Goal: Task Accomplishment & Management: Use online tool/utility

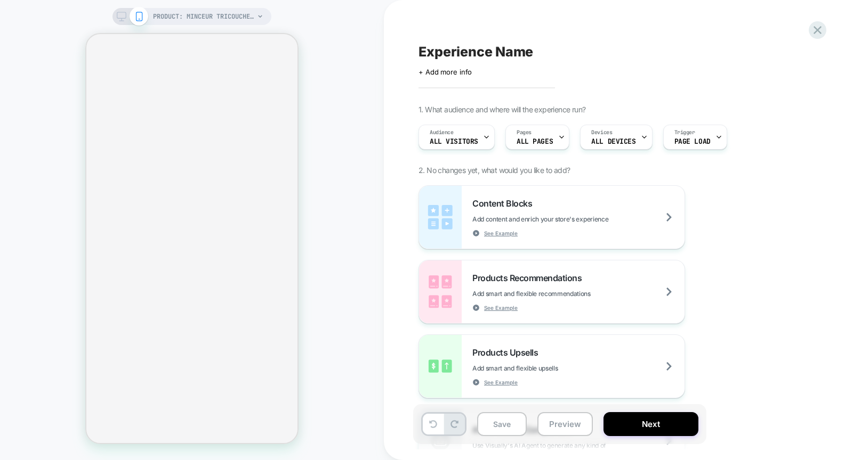
select select "**********"
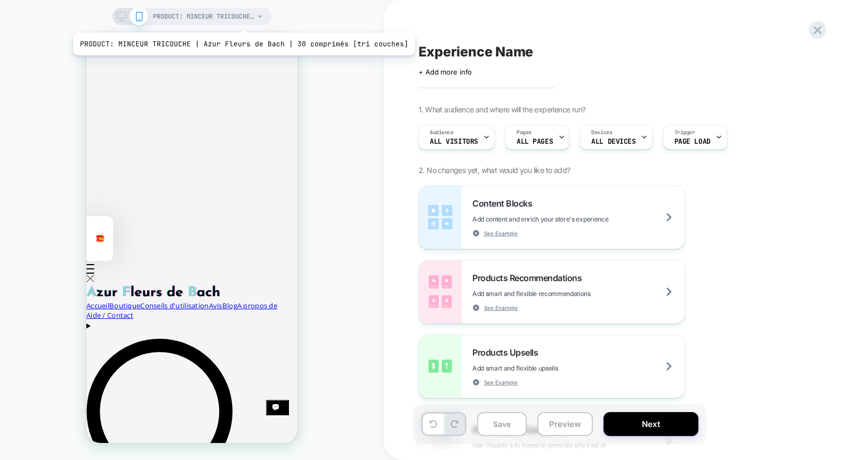
click at [240, 19] on span "PRODUCT: MINCEUR TRICOUCHE | Azur Fleurs de Bach | 30 comprimés [tri couches]" at bounding box center [203, 16] width 101 height 17
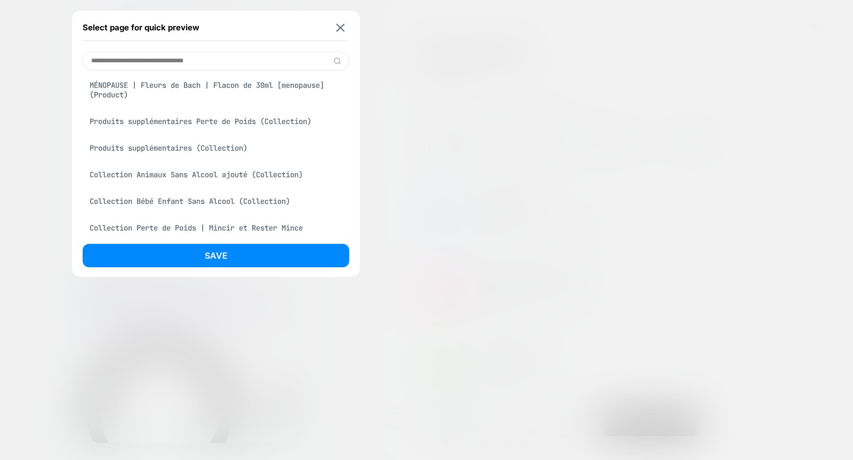
scroll to position [56, 0]
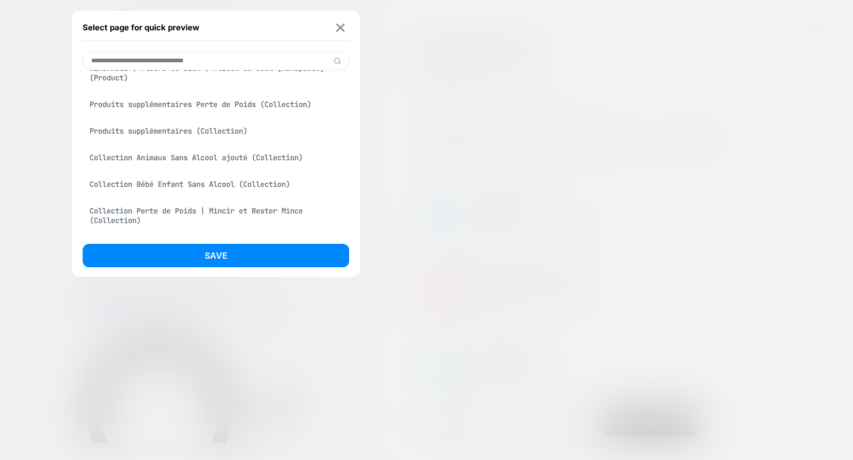
click at [211, 128] on div "Produits supplémentaires (Collection)" at bounding box center [216, 131] width 266 height 20
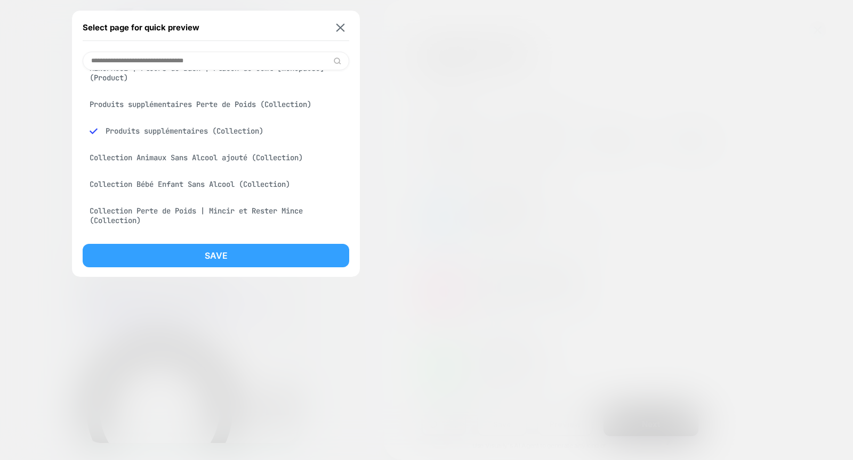
click at [256, 266] on button "Save" at bounding box center [216, 255] width 266 height 23
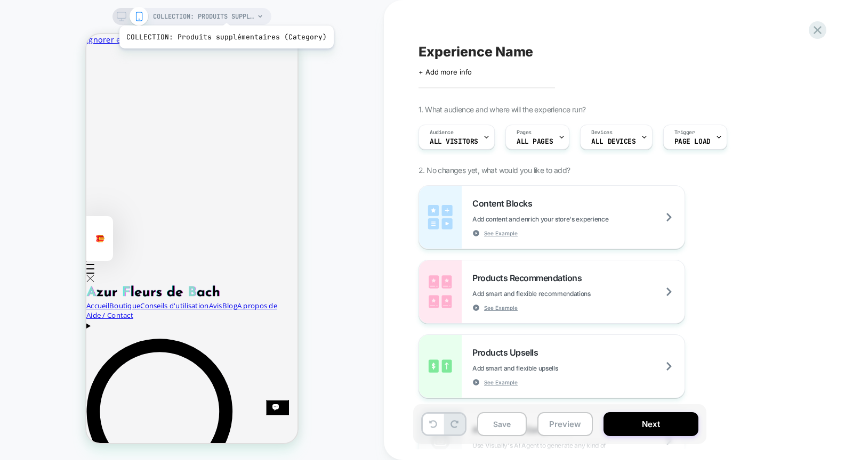
click at [224, 12] on span "COLLECTION: Produits supplémentaires (Category)" at bounding box center [203, 16] width 101 height 17
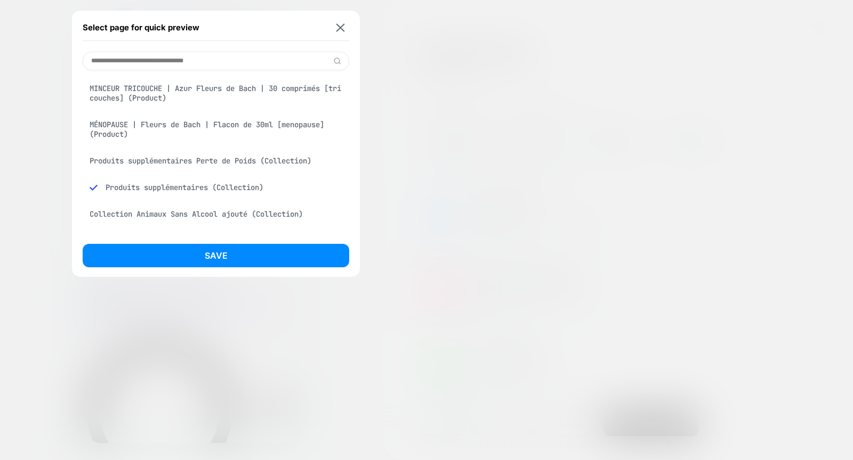
click at [200, 54] on input at bounding box center [216, 61] width 266 height 19
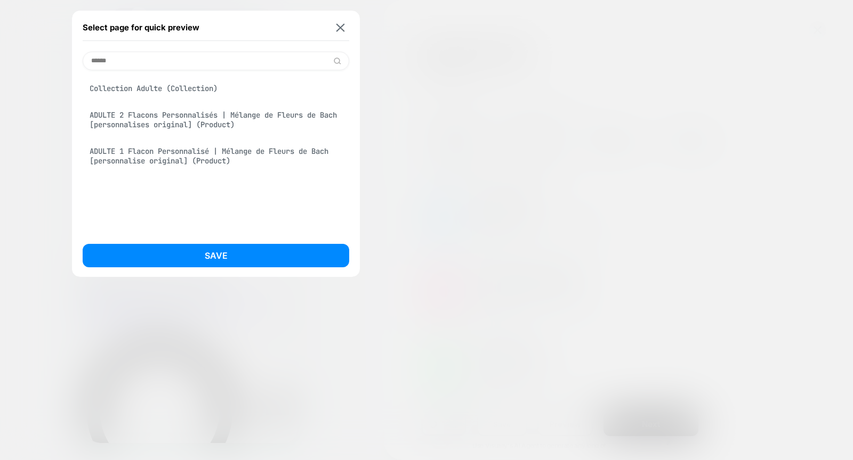
type input "******"
click at [176, 85] on div "Collection Adulte (Collection)" at bounding box center [216, 88] width 266 height 20
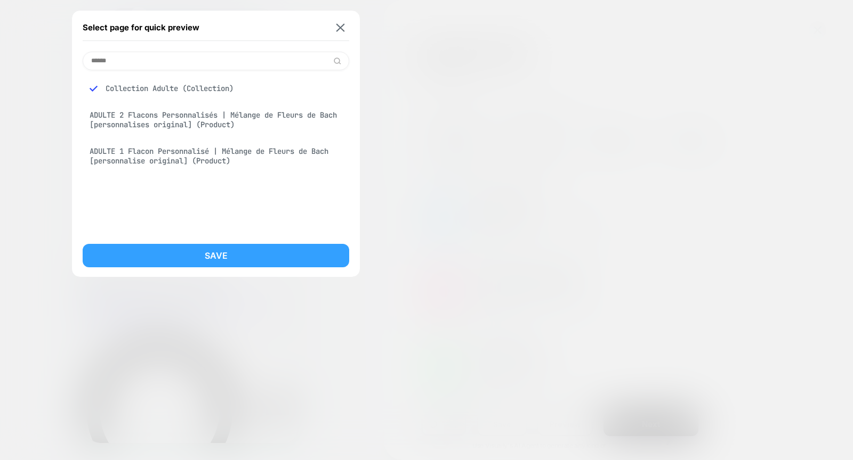
click at [222, 258] on button "Save" at bounding box center [216, 255] width 266 height 23
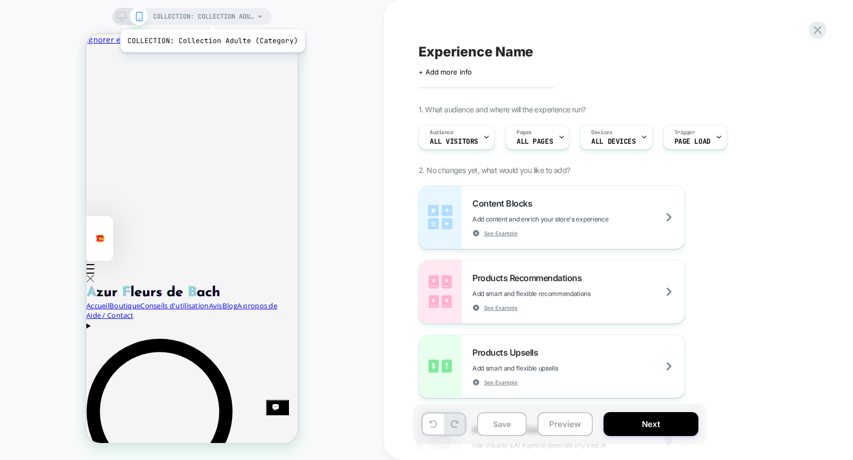
click at [211, 15] on span "COLLECTION: Collection Adulte (Category)" at bounding box center [203, 16] width 101 height 17
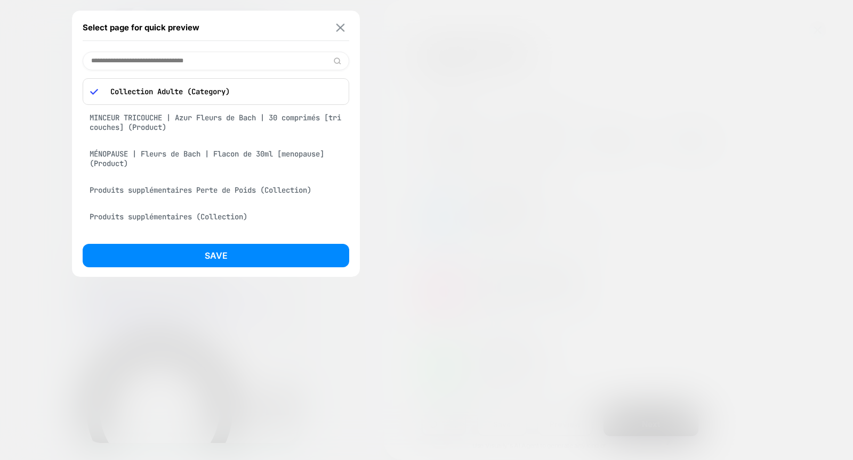
click at [339, 30] on img at bounding box center [340, 27] width 9 height 8
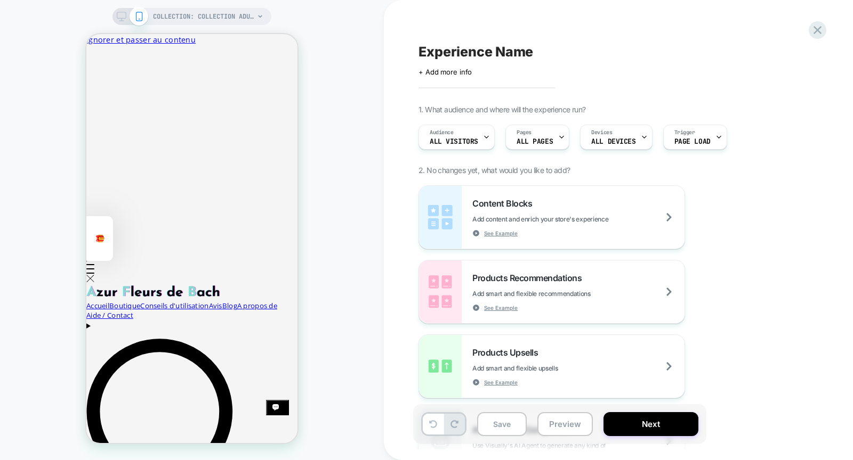
click at [361, 303] on div "COLLECTION: Collection Adulte (Category) COLLECTION: Collection Adulte (Categor…" at bounding box center [192, 230] width 384 height 439
click at [201, 19] on span "COLLECTION: Collection Adulte (Category)" at bounding box center [203, 16] width 101 height 17
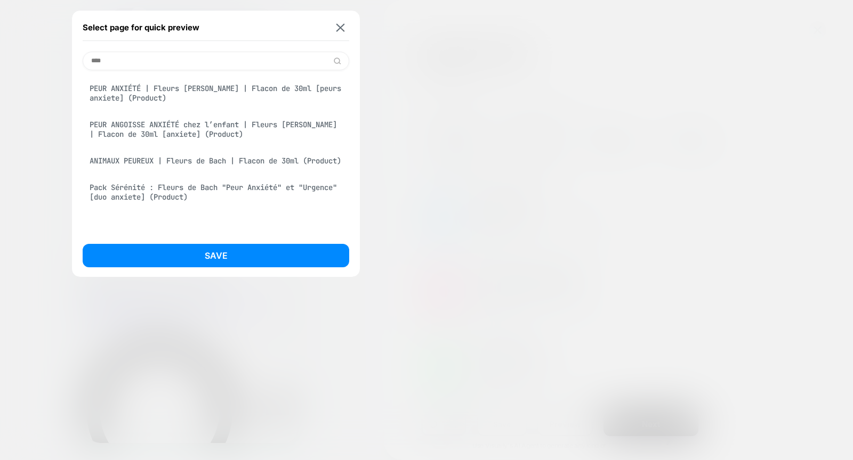
type input "****"
click at [184, 89] on div "PEUR ANXIÉTÉ | Fleurs de Bach | Flacon de 30ml [peurs anxiete] (Product)" at bounding box center [216, 93] width 266 height 30
click at [262, 268] on div "Save" at bounding box center [216, 258] width 266 height 29
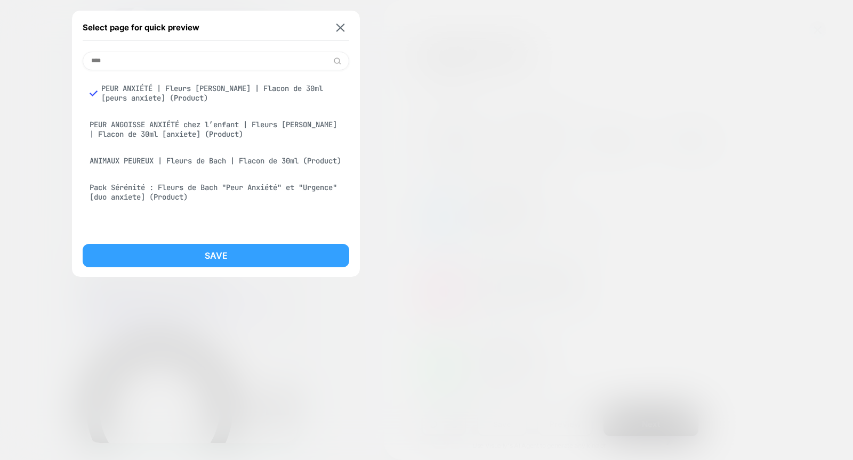
click at [244, 253] on button "Save" at bounding box center [216, 255] width 266 height 23
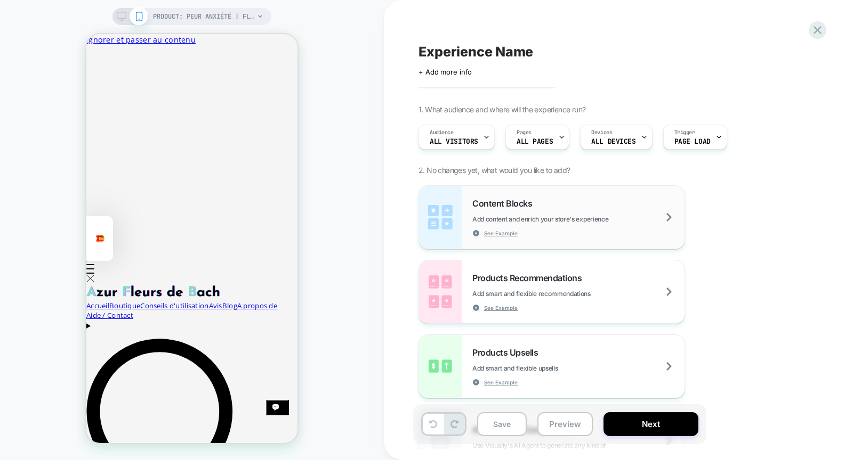
click at [516, 210] on div "Content Blocks Add content and enrich your store's experience See Example" at bounding box center [578, 217] width 212 height 39
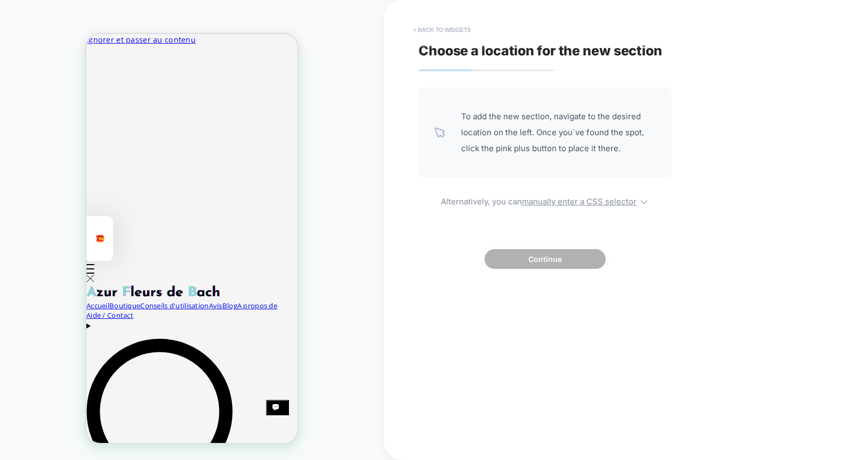
click at [434, 25] on button "< Back to widgets" at bounding box center [442, 29] width 68 height 17
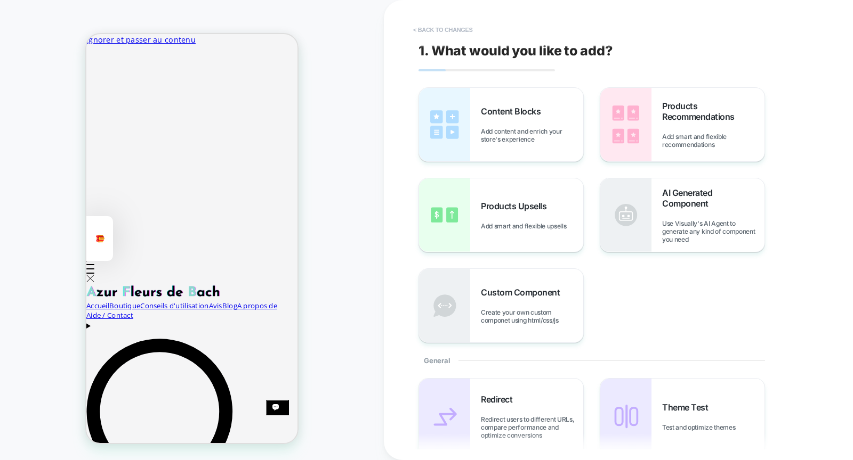
click at [435, 27] on button "< Back to changes" at bounding box center [443, 29] width 70 height 17
click at [518, 138] on span "Add content and enrich your store's experience" at bounding box center [532, 135] width 102 height 16
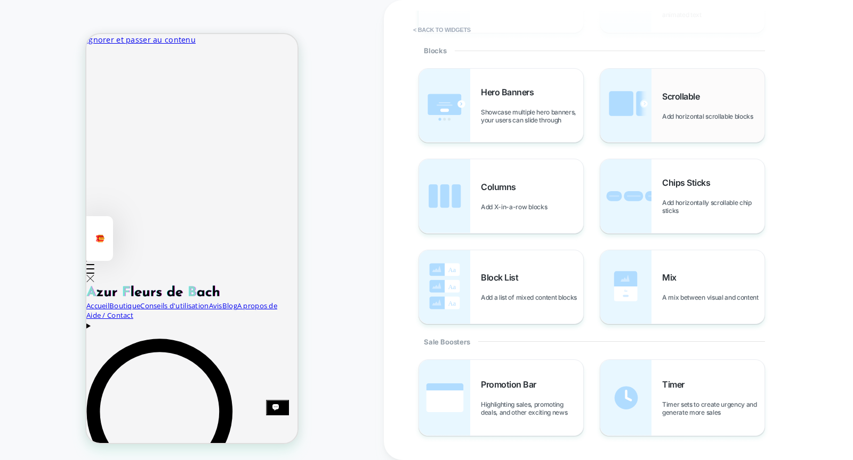
scroll to position [223, 0]
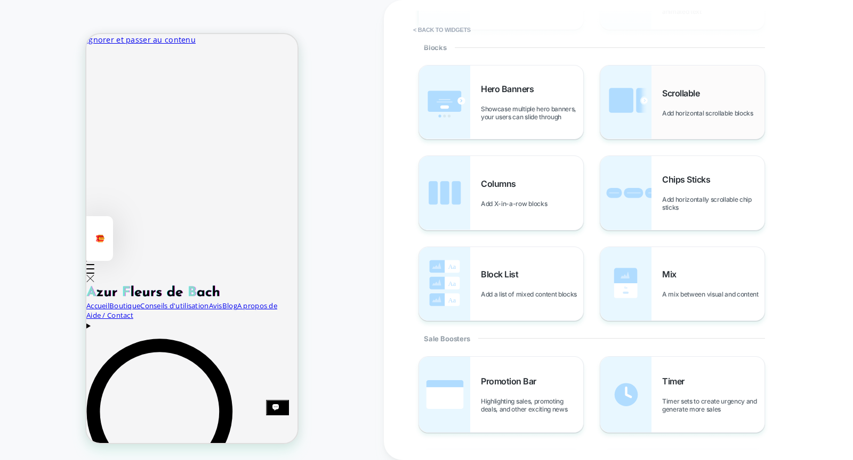
click at [666, 106] on div "Scrollable Add horizontal scrollable blocks" at bounding box center [713, 102] width 102 height 29
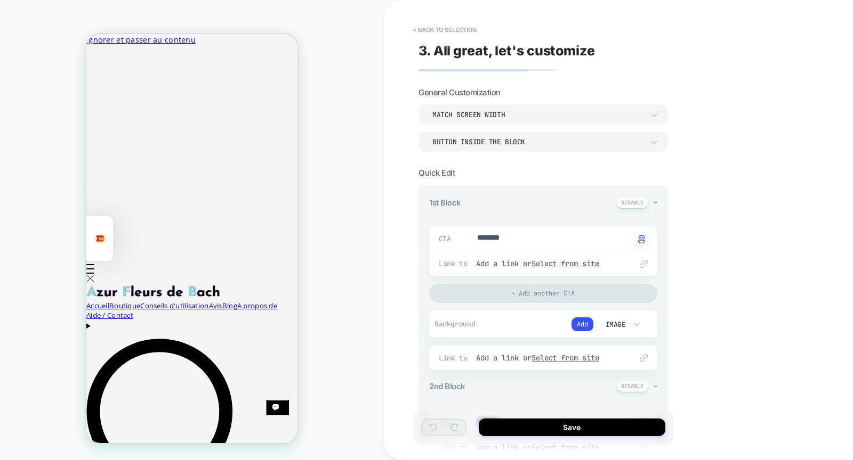
click at [521, 111] on div "Match Screen Width" at bounding box center [537, 114] width 211 height 9
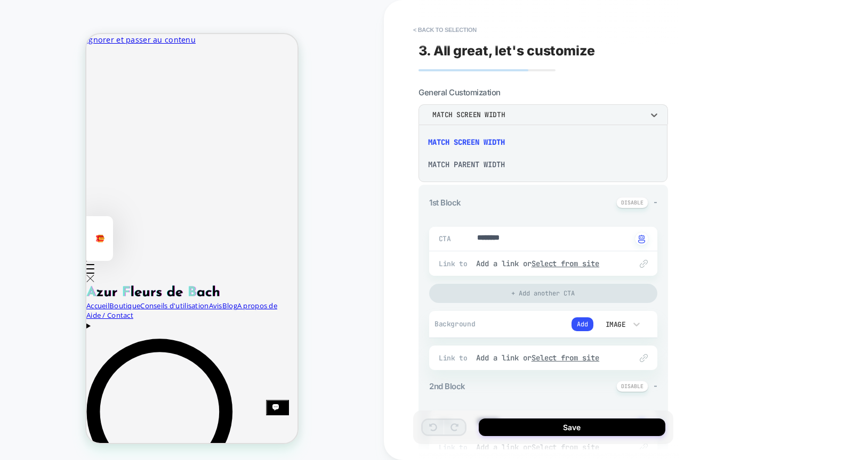
click at [521, 111] on div at bounding box center [426, 230] width 853 height 460
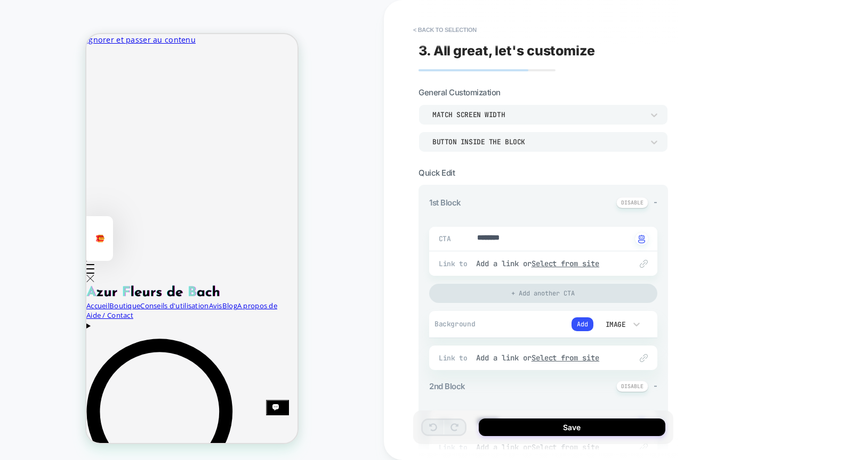
click at [519, 142] on div "Button inside the block" at bounding box center [537, 142] width 211 height 9
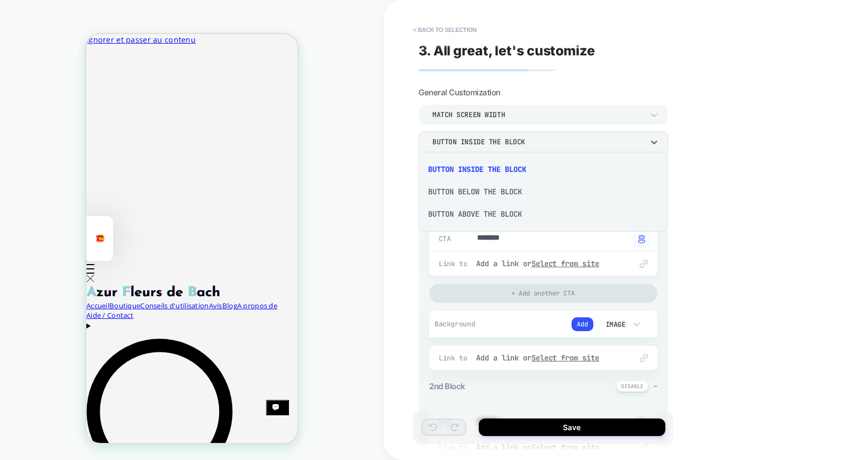
click at [519, 142] on div at bounding box center [426, 230] width 853 height 460
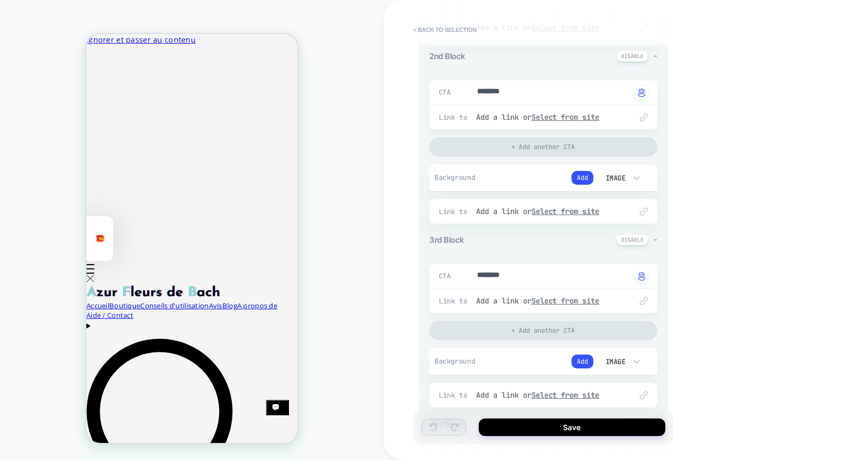
scroll to position [0, 0]
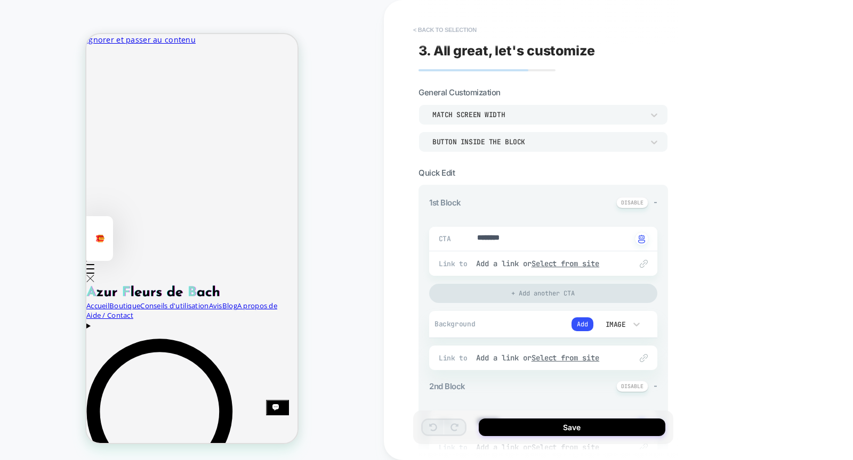
click at [461, 27] on button "< Back to selection" at bounding box center [445, 29] width 74 height 17
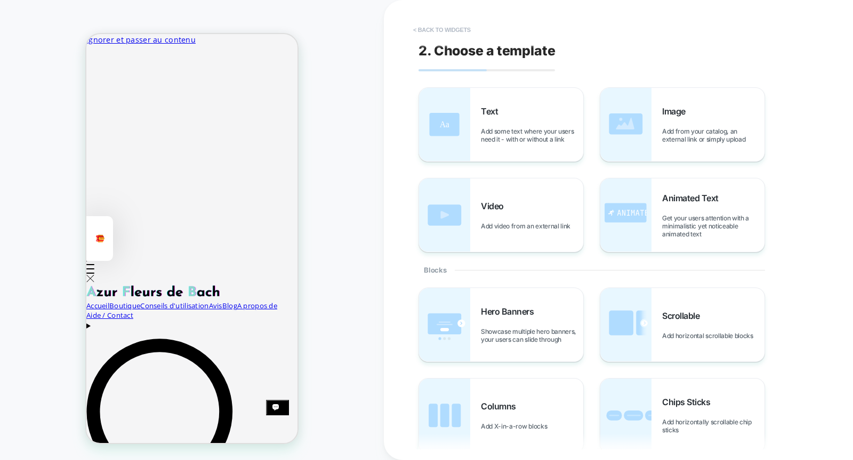
click at [451, 25] on button "< Back to widgets" at bounding box center [442, 29] width 68 height 17
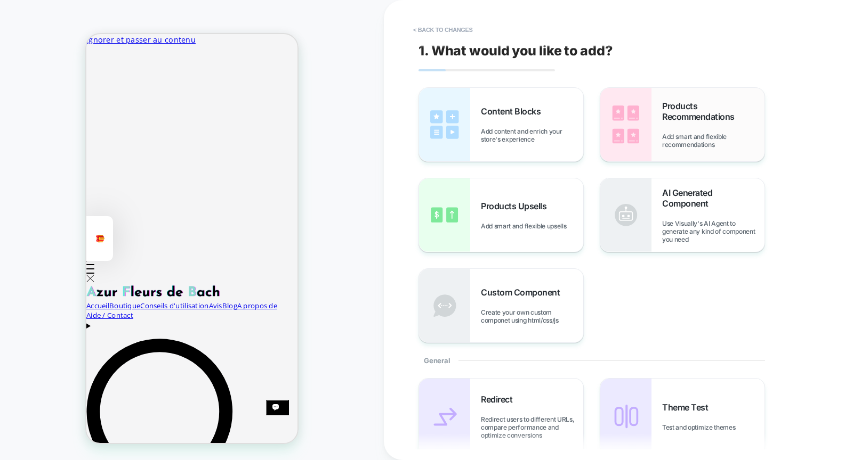
click at [677, 113] on span "Products Recommendations" at bounding box center [713, 111] width 102 height 21
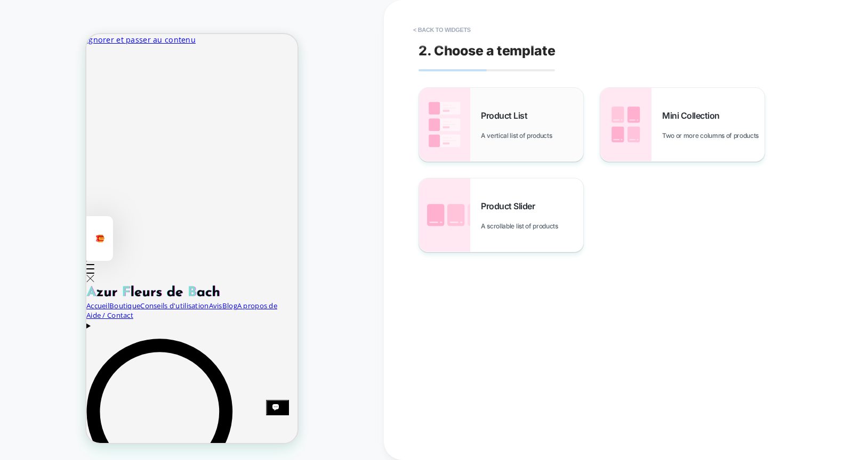
click at [522, 126] on div "Product List A vertical list of products" at bounding box center [532, 124] width 102 height 29
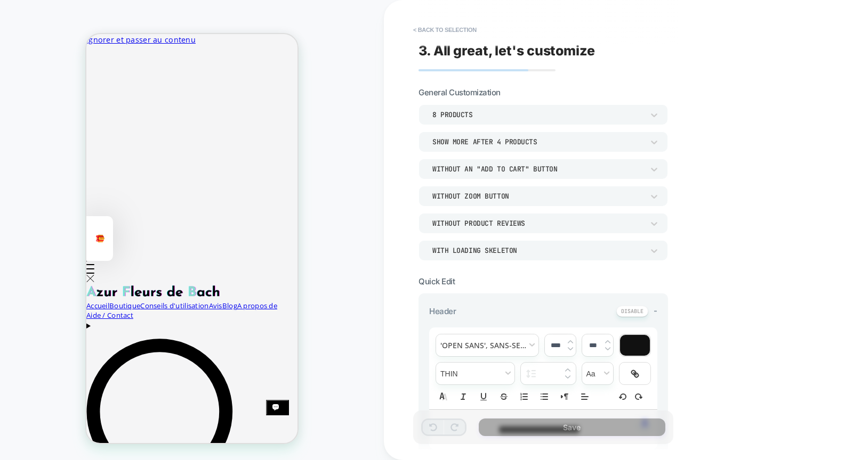
click at [498, 117] on div "8 Products" at bounding box center [537, 114] width 211 height 9
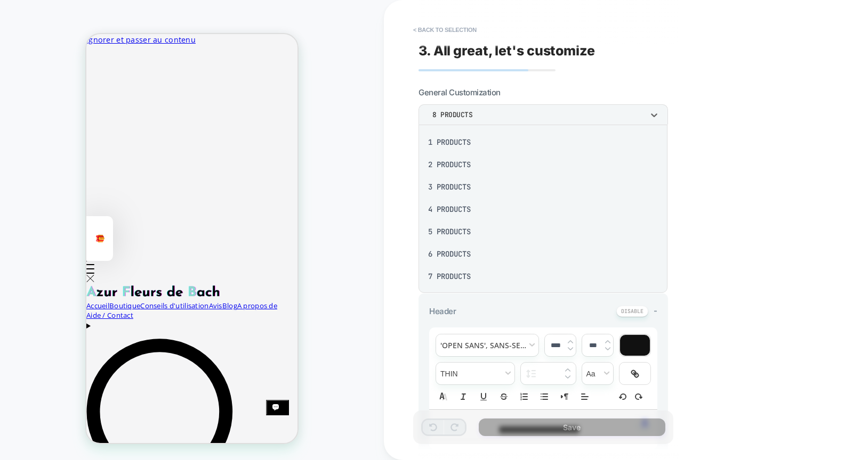
click at [468, 207] on div "4 Products" at bounding box center [543, 209] width 240 height 22
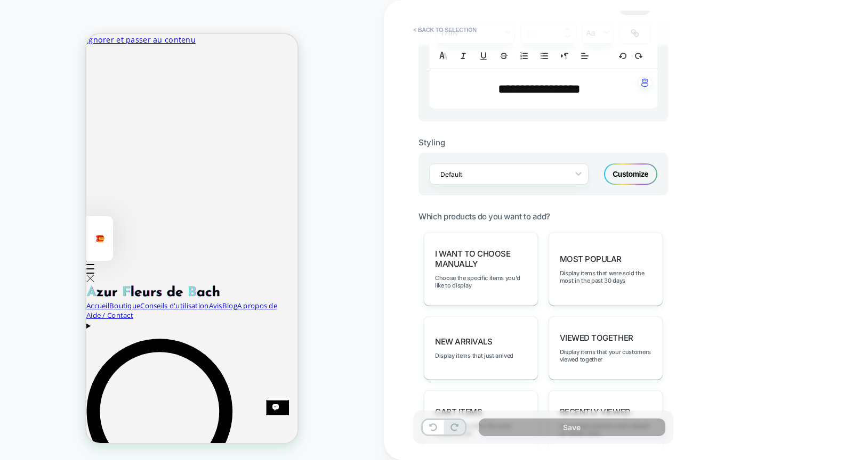
scroll to position [342, 0]
click at [606, 254] on span "Most Popular" at bounding box center [591, 259] width 62 height 10
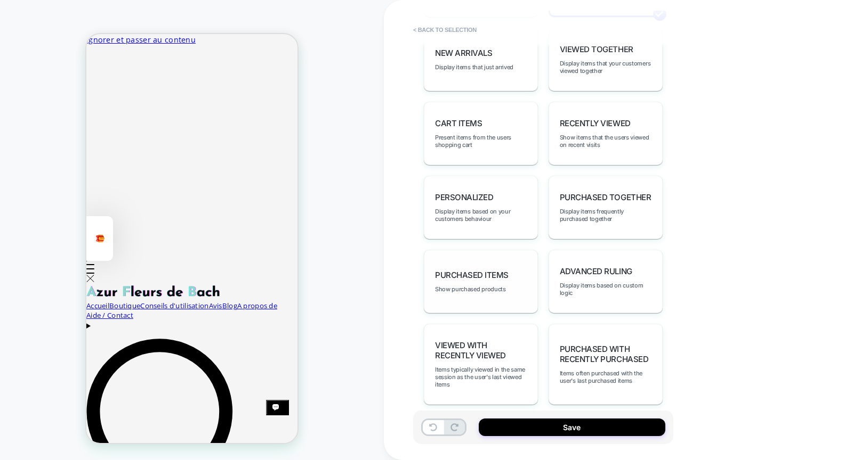
scroll to position [0, 0]
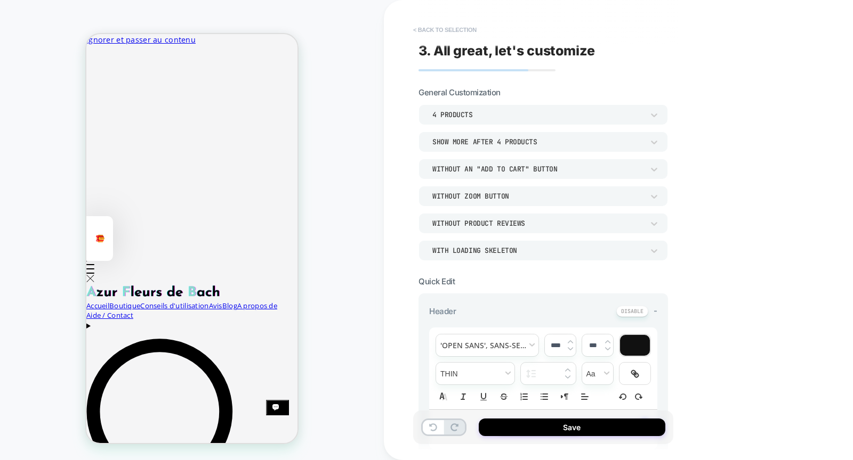
click at [432, 27] on button "< Back to selection" at bounding box center [445, 29] width 74 height 17
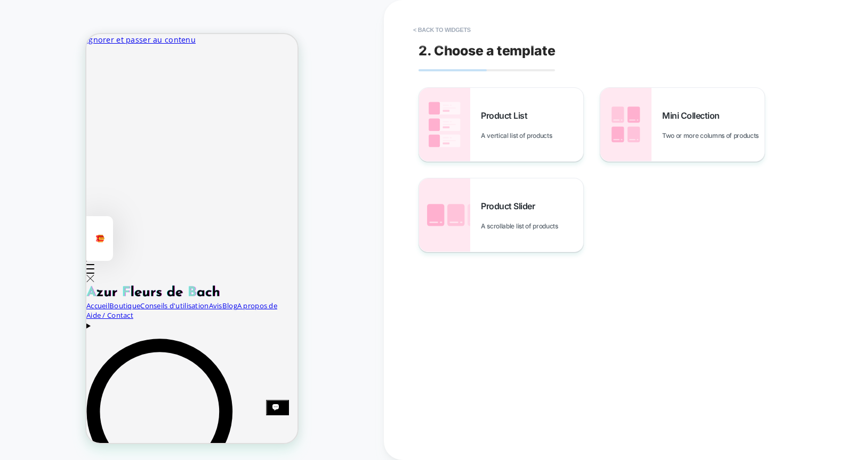
click at [432, 27] on button "< Back to widgets" at bounding box center [442, 29] width 68 height 17
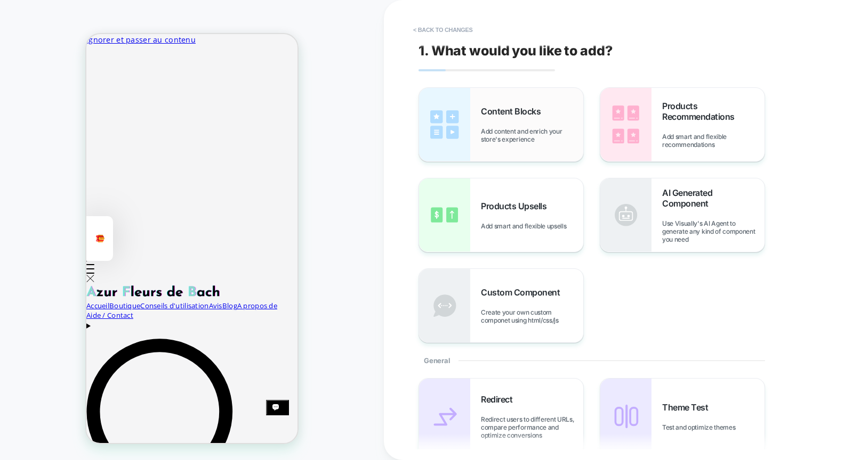
click at [522, 130] on span "Add content and enrich your store's experience" at bounding box center [532, 135] width 102 height 16
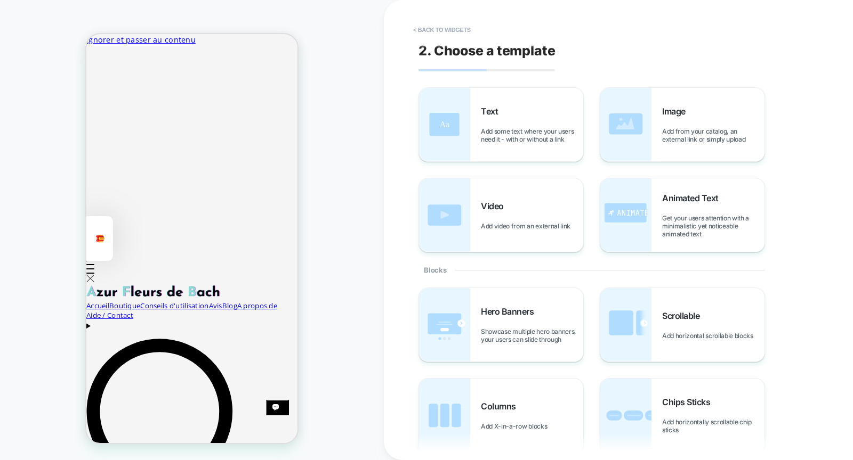
click at [361, 259] on div "PRODUCT: PEUR ANXIÉTÉ | Fleurs de Bach | Flacon de 30ml [peurs anxiete] PRODUCT…" at bounding box center [192, 230] width 384 height 439
click at [454, 28] on button "< Back to widgets" at bounding box center [442, 29] width 68 height 17
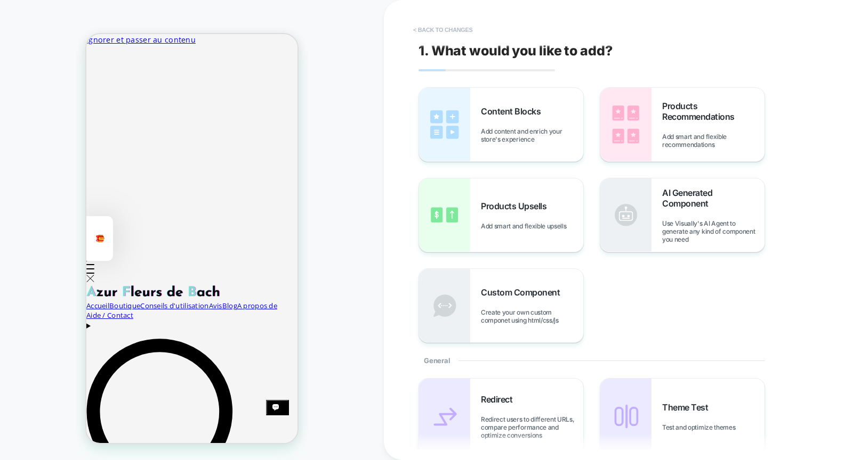
click at [461, 28] on button "< Back to changes" at bounding box center [443, 29] width 70 height 17
click at [540, 110] on span "Content Blocks" at bounding box center [513, 111] width 65 height 11
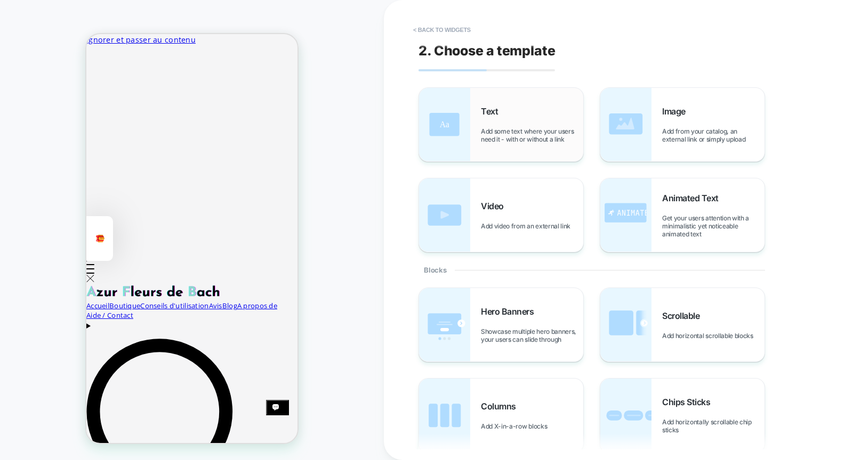
click at [540, 120] on div "Text Add some text where your users need it - with or without a link" at bounding box center [532, 124] width 102 height 37
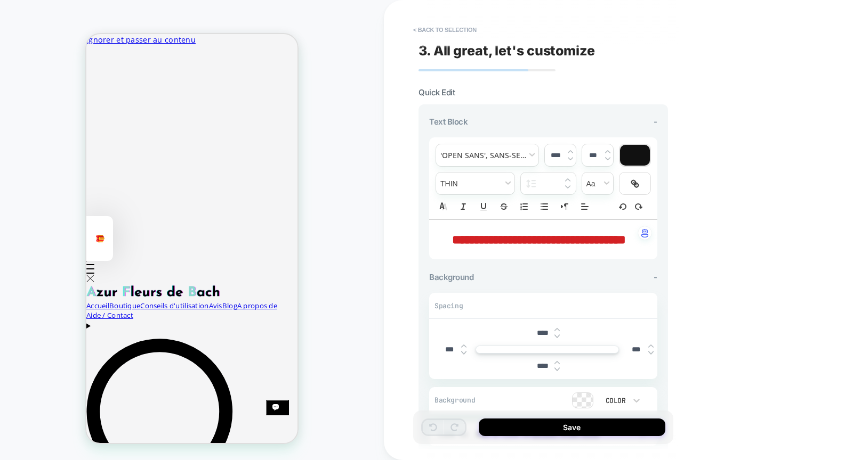
click at [521, 238] on span "**********" at bounding box center [539, 239] width 174 height 13
type input "****"
click at [441, 32] on button "< Back to selection" at bounding box center [445, 29] width 74 height 17
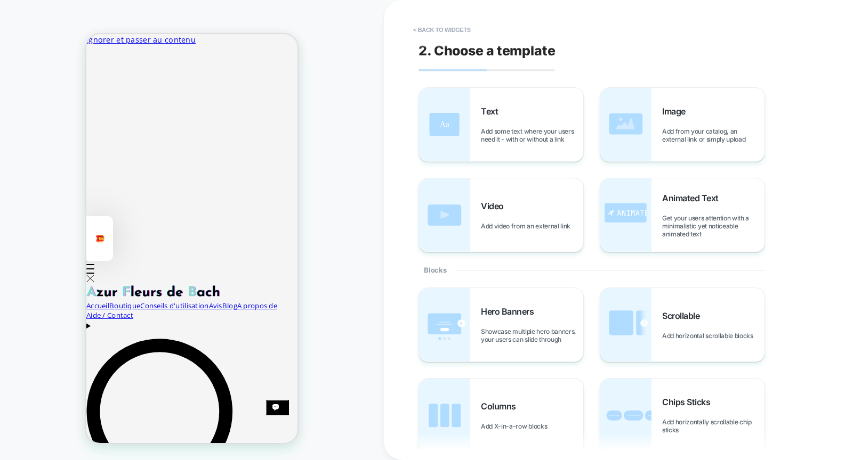
click at [441, 32] on button "< Back to widgets" at bounding box center [442, 29] width 68 height 17
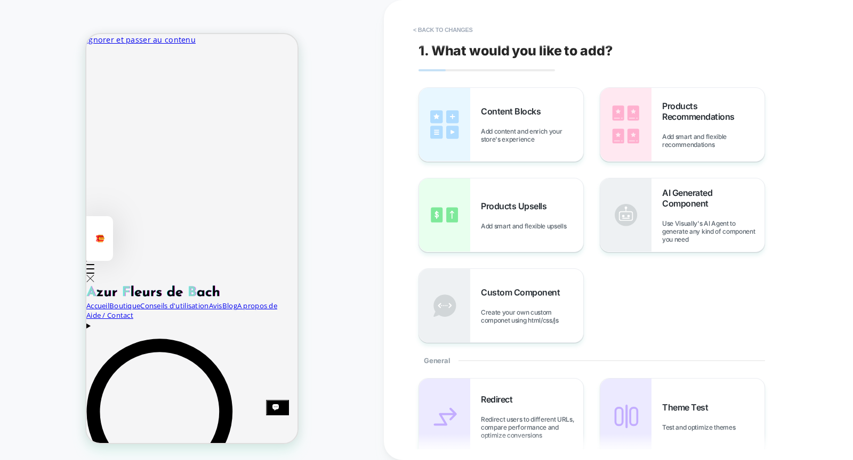
click at [441, 32] on button "< Back to changes" at bounding box center [443, 29] width 70 height 17
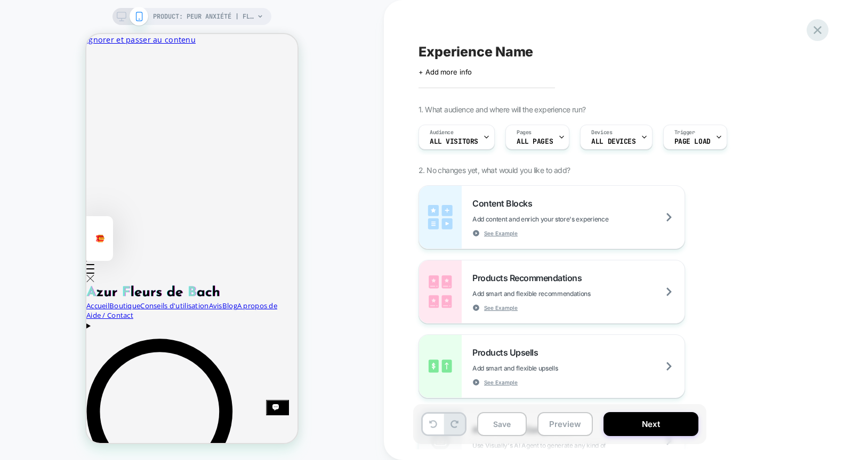
click at [813, 33] on icon at bounding box center [817, 30] width 14 height 14
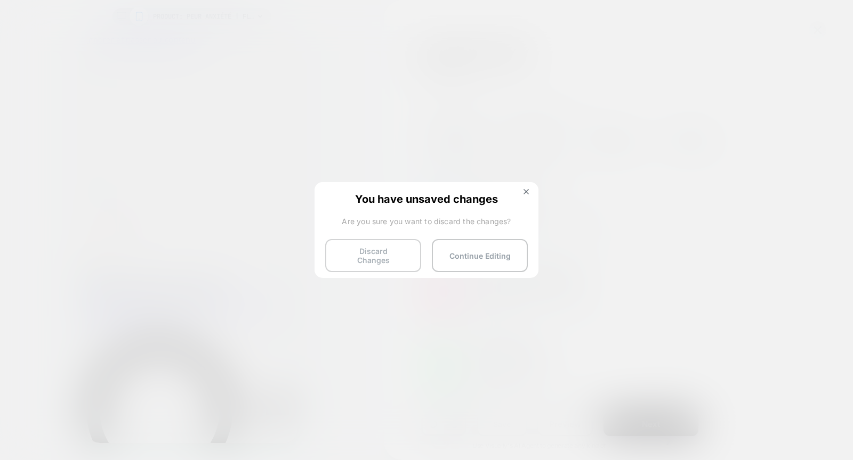
click at [366, 249] on button "Discard Changes" at bounding box center [373, 255] width 96 height 33
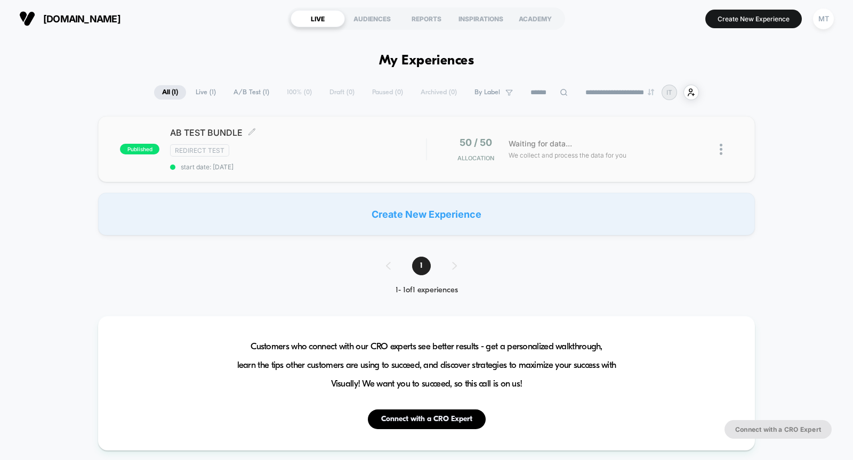
click at [301, 139] on div "AB TEST BUNDLE Click to edit experience details Click to edit experience detail…" at bounding box center [298, 149] width 256 height 44
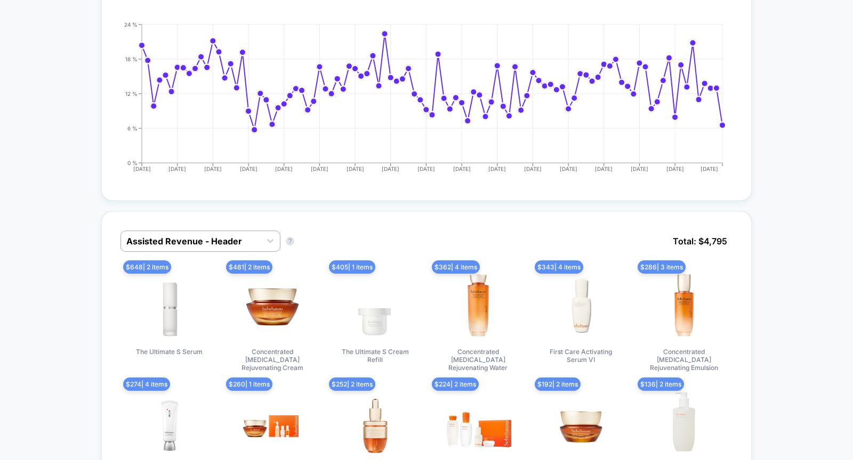
scroll to position [430, 0]
